Goal: Task Accomplishment & Management: Manage account settings

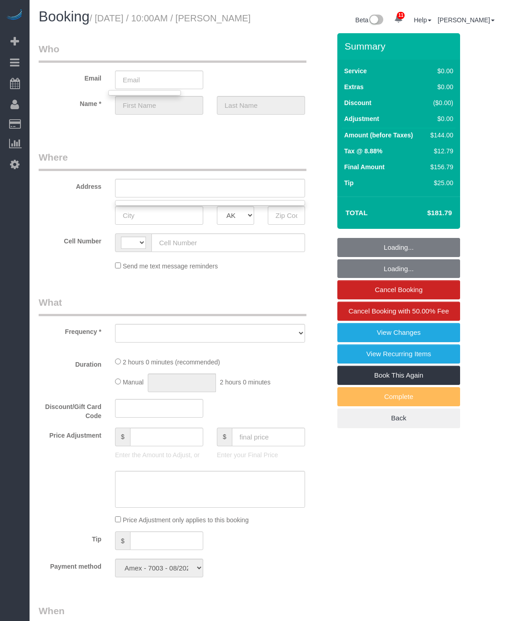
select select "string:[GEOGRAPHIC_DATA]"
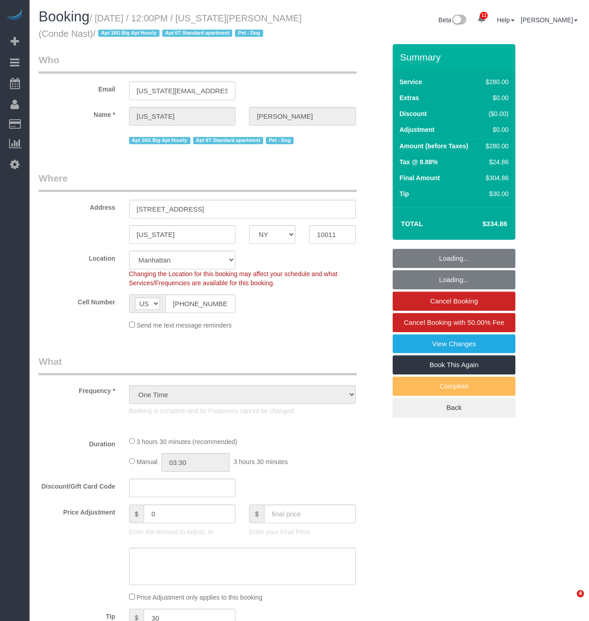
select select "NY"
select select "number:58"
select select "number:72"
select select "number:13"
select select "number:6"
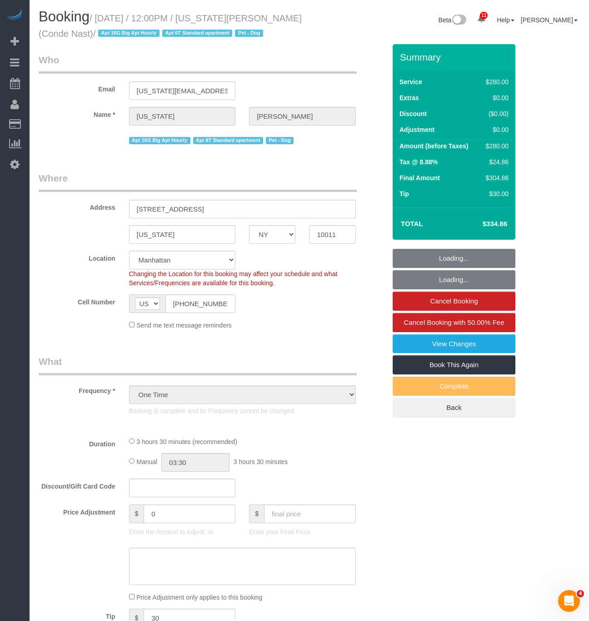
select select "string:stripe-pm_1R4ht54VGloSiKo72HDr2sM7"
select select "object:887"
select select "210"
select select "spot1"
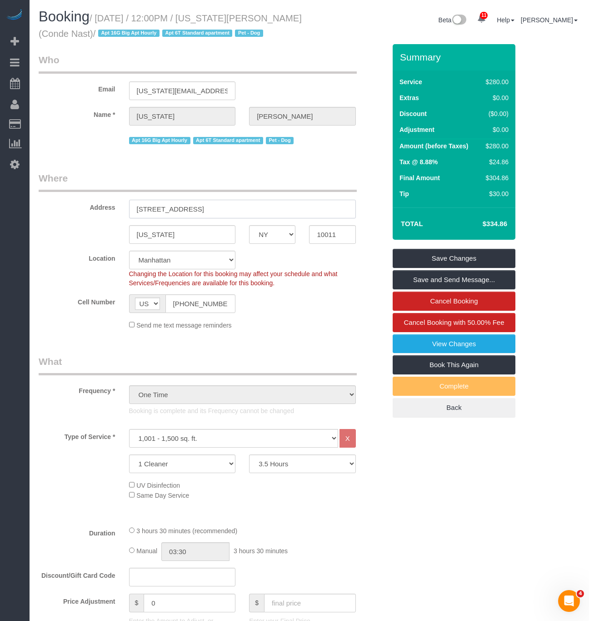
drag, startPoint x: 232, startPoint y: 205, endPoint x: 81, endPoint y: 202, distance: 151.0
click at [81, 202] on div "Address 535 West 23rd Street, N5P" at bounding box center [212, 194] width 361 height 47
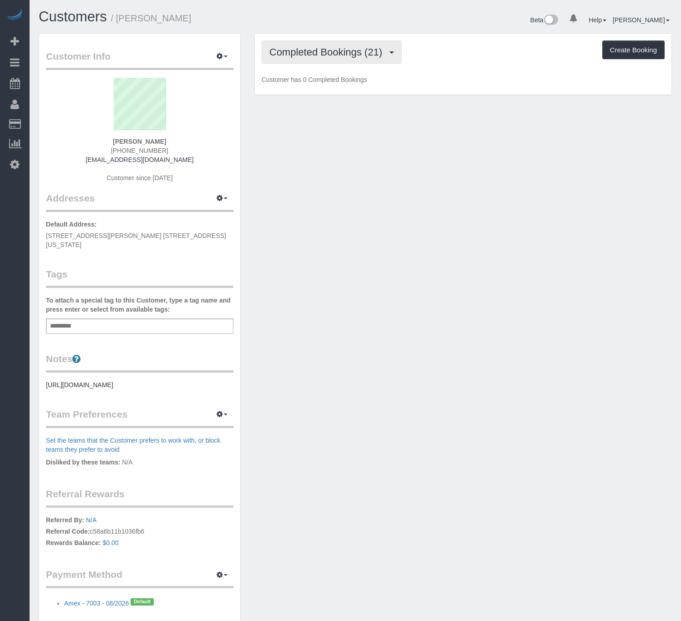
click at [351, 49] on span "Completed Bookings (21)" at bounding box center [327, 51] width 117 height 11
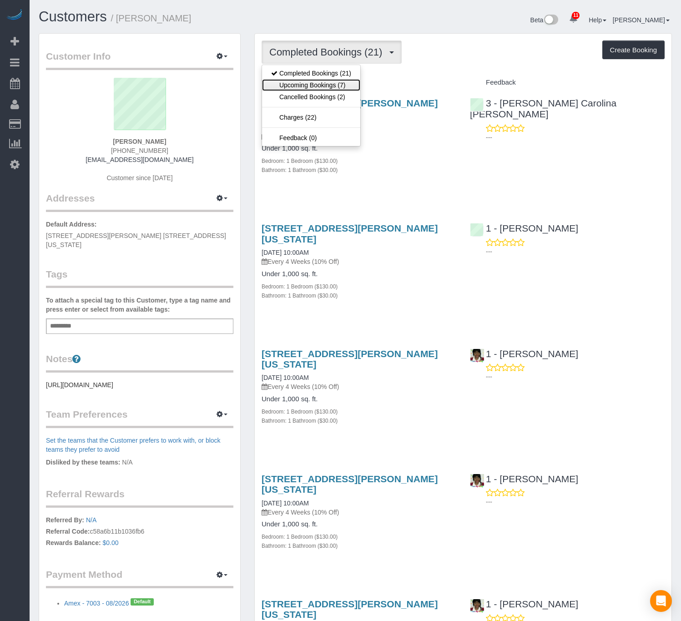
click at [326, 86] on link "Upcoming Bookings (7)" at bounding box center [311, 85] width 98 height 12
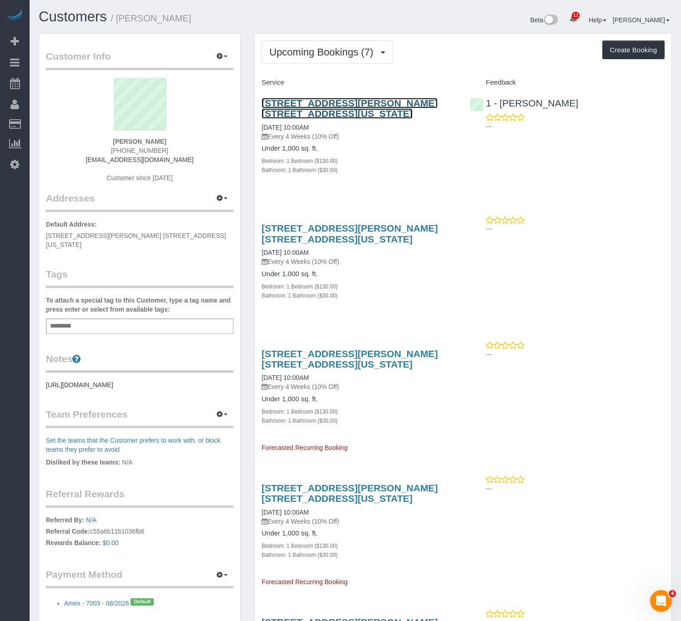
click at [324, 104] on link "200 Rector Place, Apt. 4w, New York, NY 10280" at bounding box center [349, 108] width 176 height 21
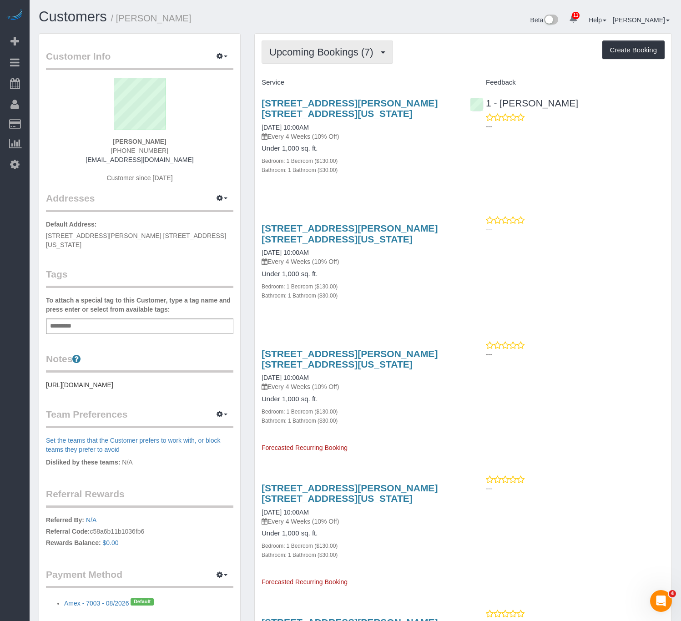
click at [306, 47] on span "Upcoming Bookings (7)" at bounding box center [323, 51] width 109 height 11
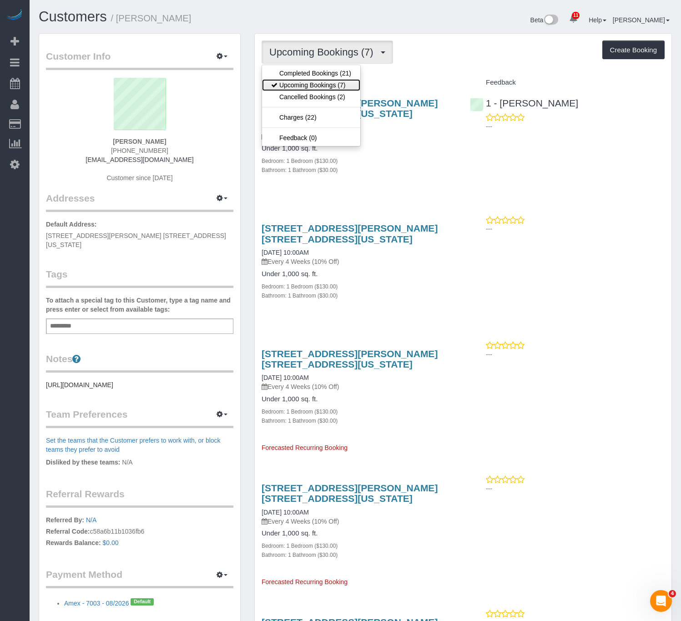
click at [326, 86] on link "Upcoming Bookings (7)" at bounding box center [311, 85] width 98 height 12
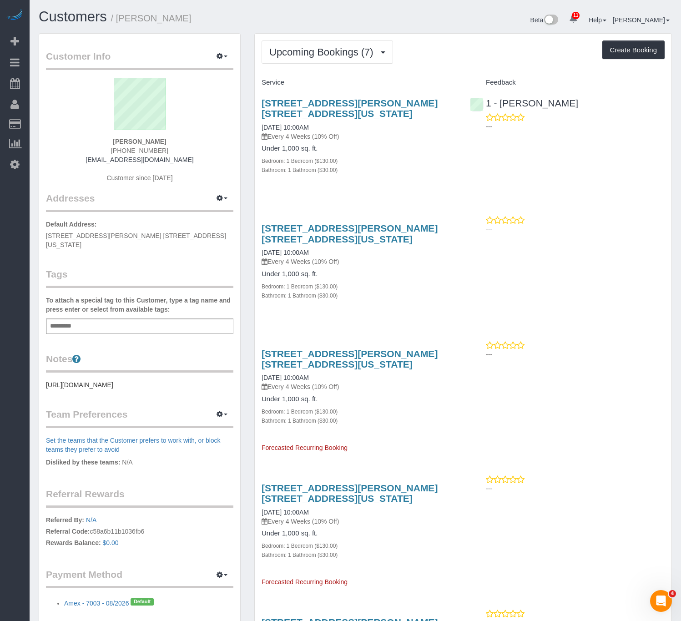
drag, startPoint x: 256, startPoint y: 102, endPoint x: 314, endPoint y: 115, distance: 59.9
click at [314, 115] on div "200 Rector Place, Apt. 4w, New York, NY 10280 09/04/2025 10:00AM Every 4 Weeks …" at bounding box center [359, 141] width 208 height 102
copy link "200 Rector Place, Apt. 4w, New York, NY 10280"
click at [325, 98] on link "200 Rector Place, Apt. 4w, New York, NY 10280" at bounding box center [349, 108] width 176 height 21
click at [377, 49] on span "Upcoming Bookings (7)" at bounding box center [323, 51] width 109 height 11
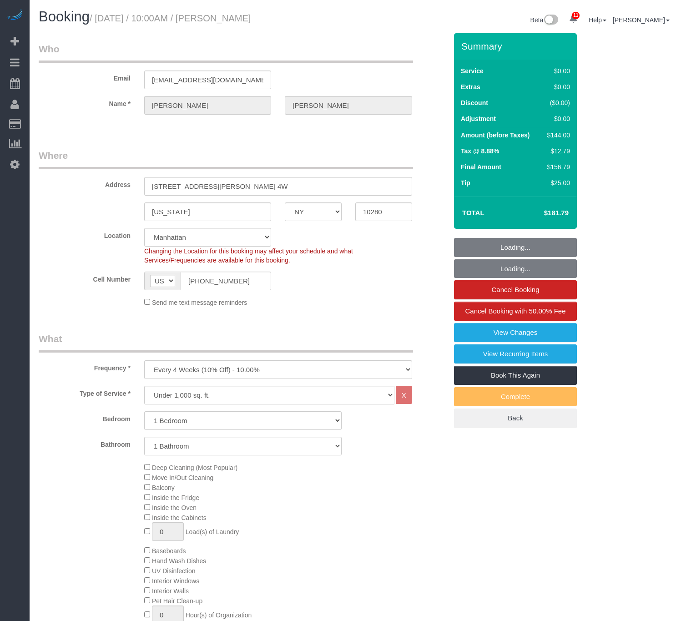
select select "NY"
select select "number:89"
select select "number:90"
select select "number:15"
select select "number:6"
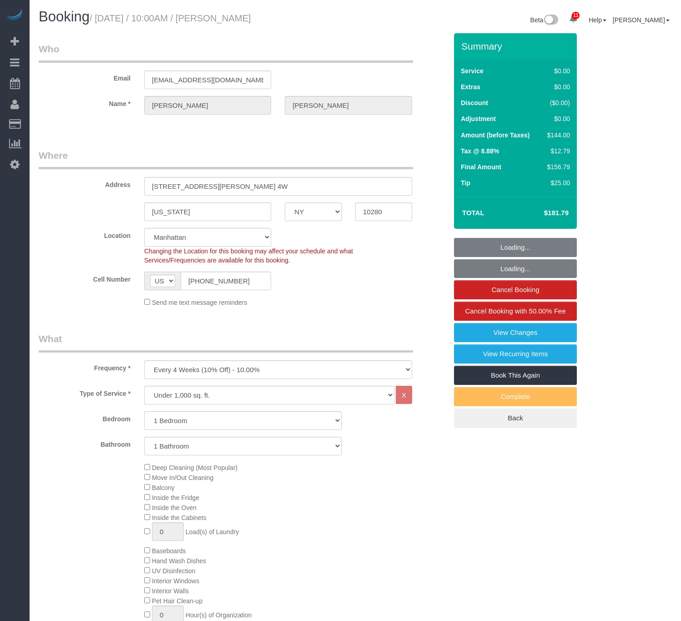
select select "object:1402"
select select "spot1"
select select "1"
